Goal: Task Accomplishment & Management: Manage account settings

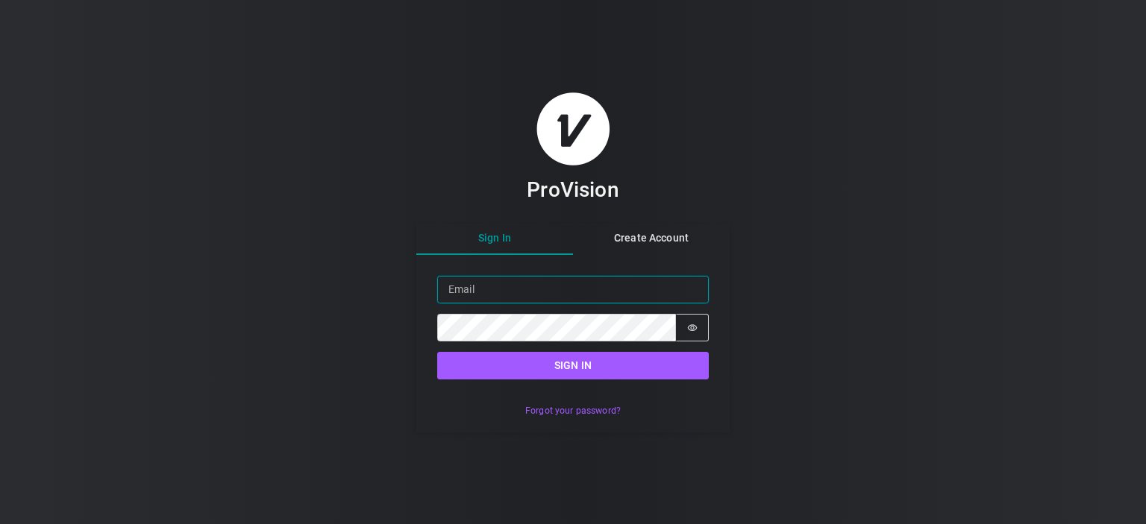
click at [522, 286] on input "Email" at bounding box center [572, 290] width 271 height 28
type input "[EMAIL_ADDRESS][DOMAIN_NAME]"
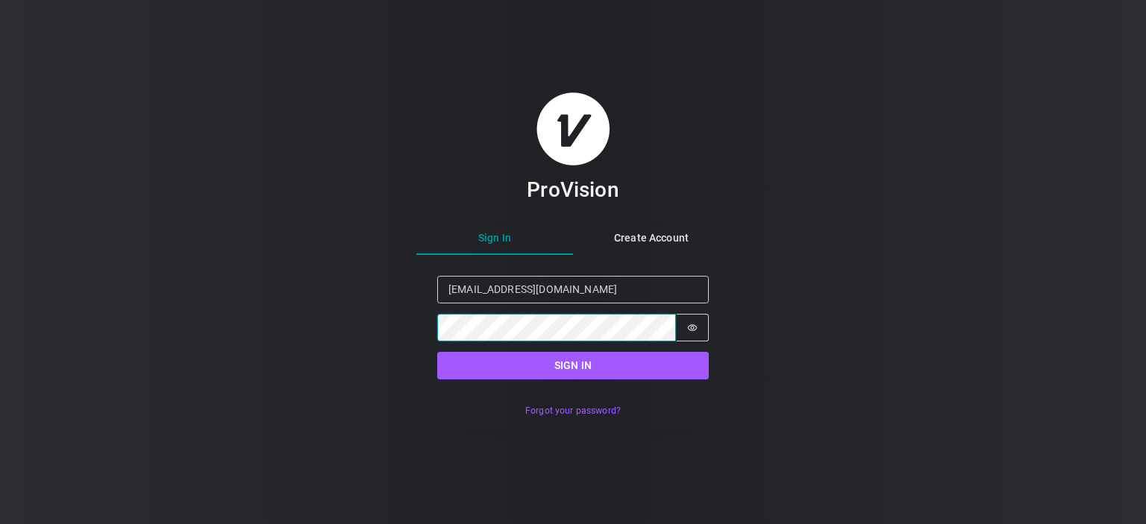
click at [437, 352] on button "Sign in" at bounding box center [572, 366] width 271 height 28
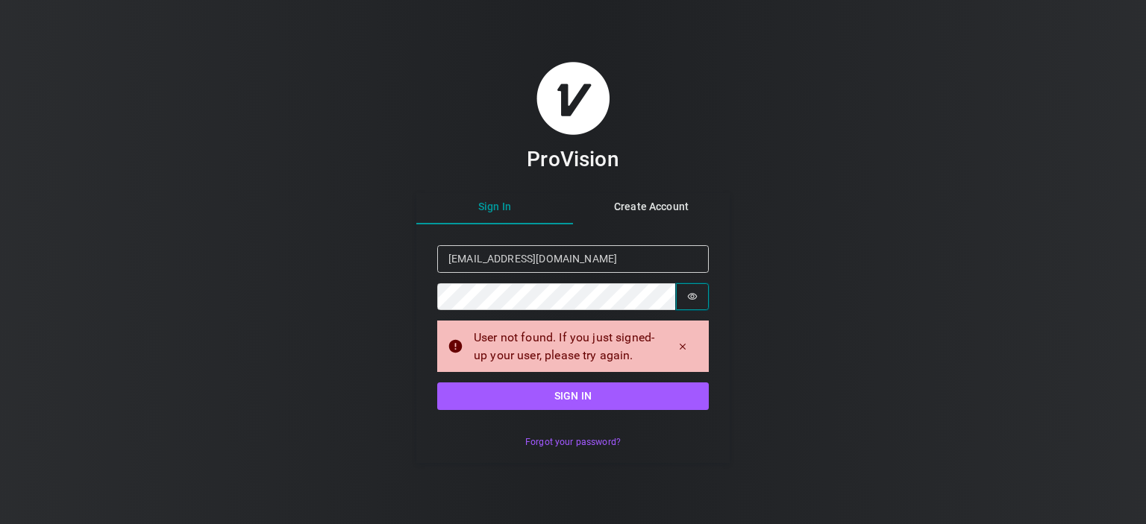
click at [688, 291] on button "Password is hidden" at bounding box center [692, 297] width 33 height 28
click at [585, 445] on button "Forgot your password?" at bounding box center [572, 442] width 111 height 22
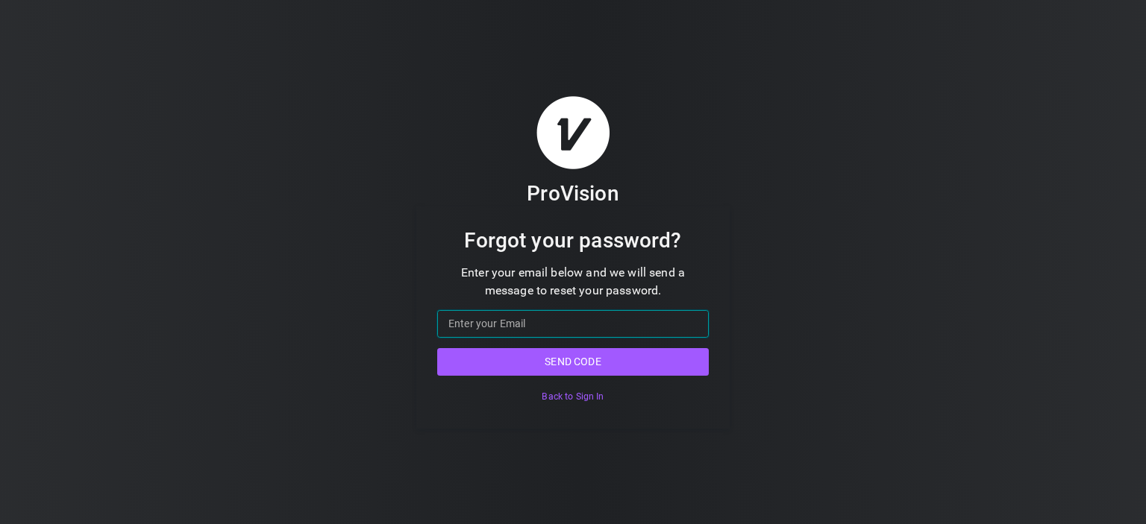
click at [611, 322] on input "Email" at bounding box center [572, 324] width 271 height 28
type input "[EMAIL_ADDRESS][DOMAIN_NAME]"
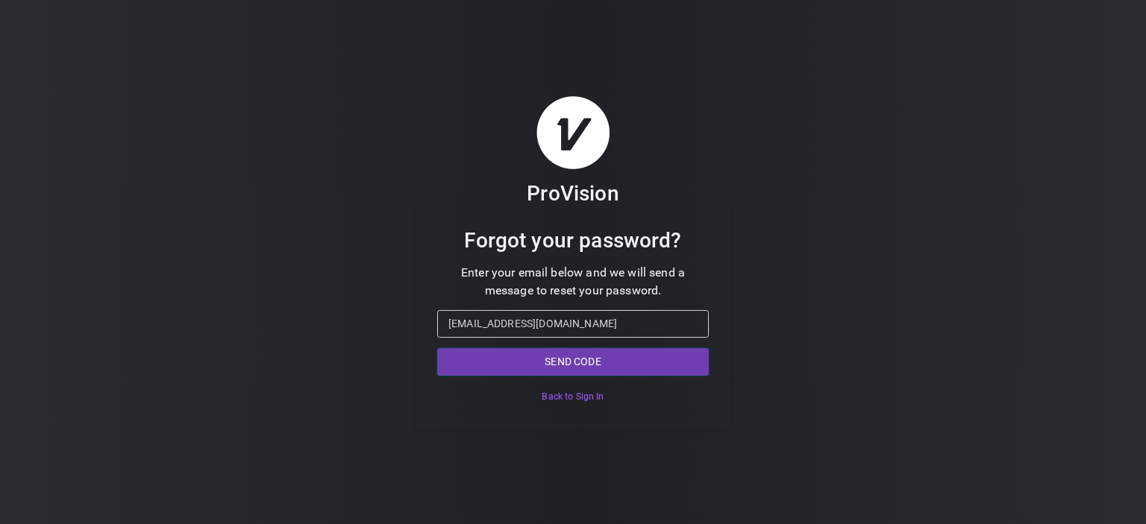
click at [576, 351] on button "Send code" at bounding box center [572, 362] width 271 height 28
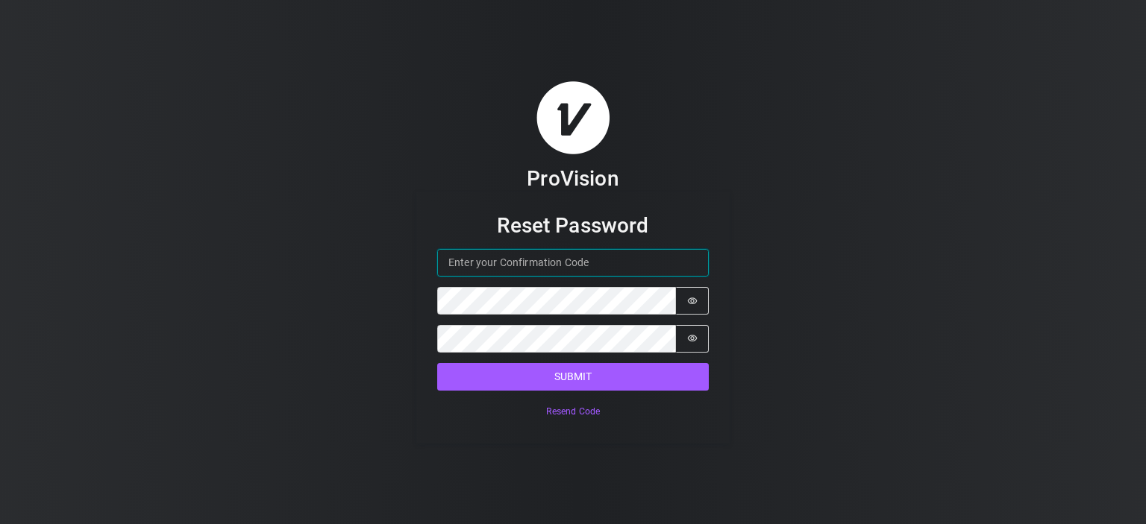
click at [587, 265] on input "Confirmation Code" at bounding box center [572, 263] width 271 height 28
